Goal: Information Seeking & Learning: Learn about a topic

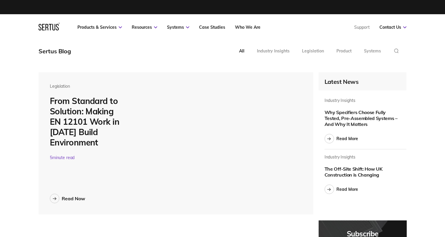
scroll to position [2211, 368]
